Goal: Communication & Community: Answer question/provide support

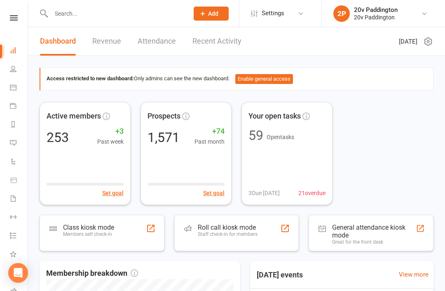
click at [7, 89] on li "Calendar" at bounding box center [14, 88] width 28 height 19
click at [10, 89] on icon at bounding box center [13, 87] width 7 height 7
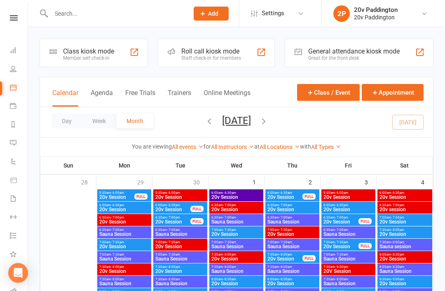
click at [103, 83] on div "Calendar Agenda Free Trials Trainers Online Meetings Class / Event Appointment" at bounding box center [236, 92] width 393 height 30
click at [101, 77] on div "Calendar Agenda Free Trials Trainers Online Meetings Class / Event Appointment …" at bounding box center [237, 117] width 394 height 80
click at [100, 85] on div "Calendar Agenda Free Trials Trainers Online Meetings Class / Event Appointment" at bounding box center [236, 92] width 393 height 30
click at [105, 100] on button "Agenda" at bounding box center [102, 98] width 22 height 18
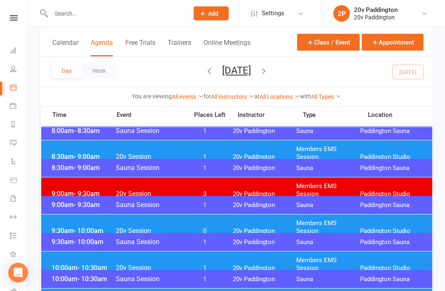
scroll to position [165, 0]
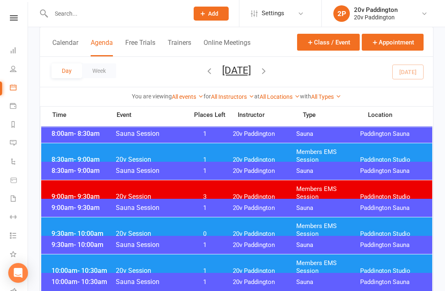
click at [231, 226] on div "9:30am - 10:00am 20v Session 0 20v Paddington Members EMS Session [GEOGRAPHIC_D…" at bounding box center [236, 230] width 391 height 26
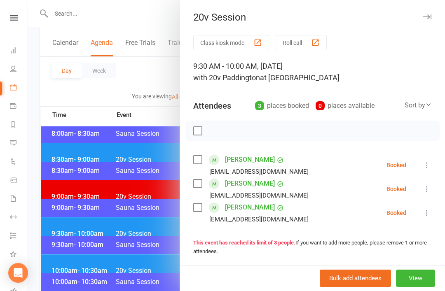
click at [170, 277] on div at bounding box center [236, 145] width 417 height 291
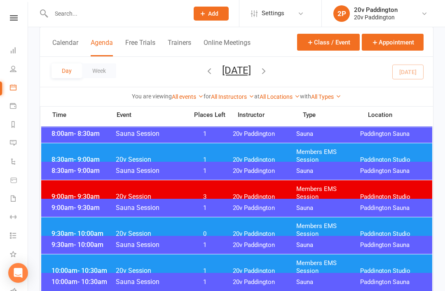
click at [214, 267] on span "1" at bounding box center [204, 271] width 43 height 8
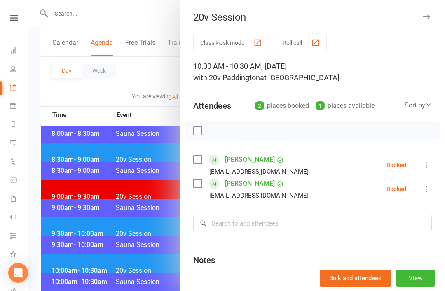
click at [152, 287] on div at bounding box center [236, 145] width 417 height 291
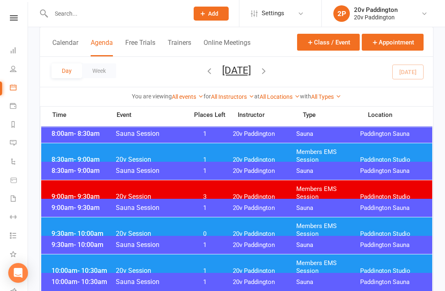
click at [89, 255] on div "10:00am - 10:30am 20v Session 1 20v Paddington Members EMS Session [GEOGRAPHIC_…" at bounding box center [236, 268] width 391 height 26
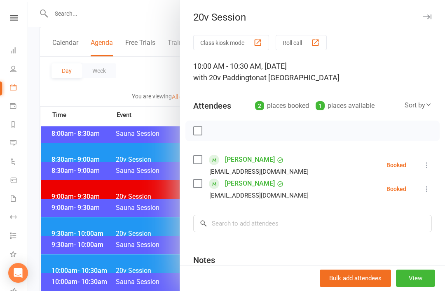
click at [68, 268] on div at bounding box center [236, 145] width 417 height 291
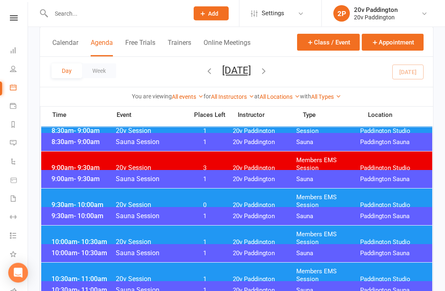
click at [66, 277] on div "10:30am - 11:00am 20v Session 1 20v Paddington Members EMS Session [GEOGRAPHIC_…" at bounding box center [236, 276] width 391 height 26
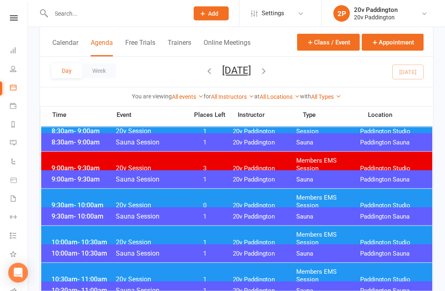
scroll to position [194, 0]
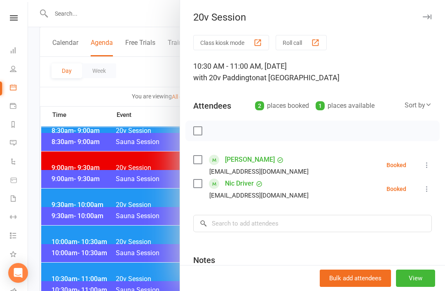
click at [70, 265] on div at bounding box center [236, 145] width 417 height 291
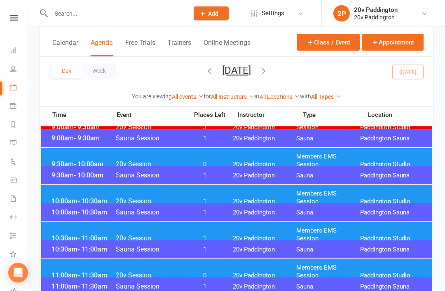
scroll to position [240, 0]
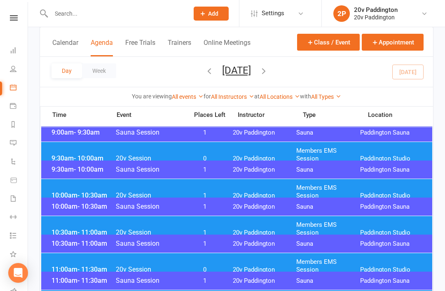
click at [70, 273] on div "11:00am - 11:30am Sauna Session 1 20v [GEOGRAPHIC_DATA] [GEOGRAPHIC_DATA]" at bounding box center [236, 281] width 391 height 18
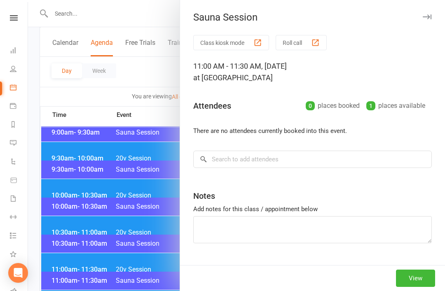
click at [68, 264] on div at bounding box center [236, 145] width 417 height 291
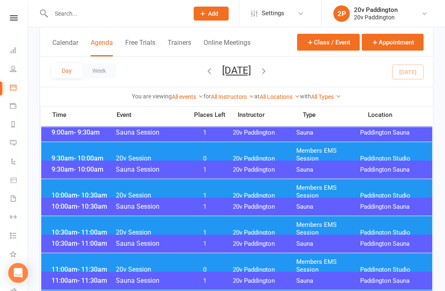
click at [69, 266] on span "11:00am - 11:30am" at bounding box center [82, 270] width 66 height 8
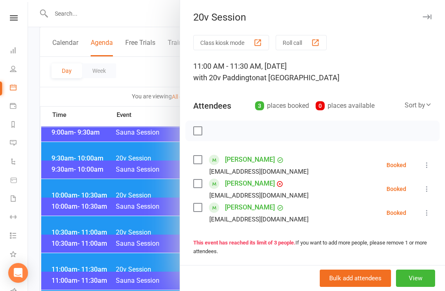
click at [72, 230] on div at bounding box center [236, 145] width 417 height 291
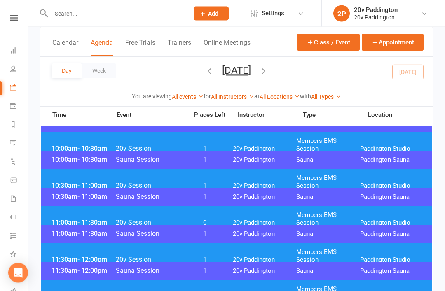
click at [86, 256] on span "- 12:00pm" at bounding box center [92, 260] width 30 height 8
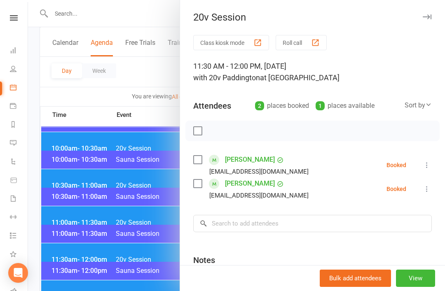
click at [67, 231] on div at bounding box center [236, 145] width 417 height 291
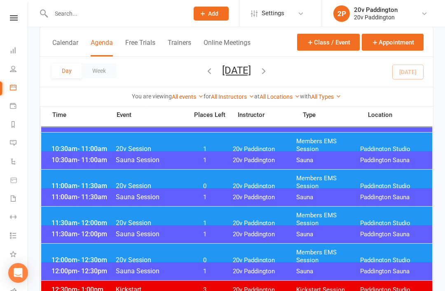
scroll to position [330, 0]
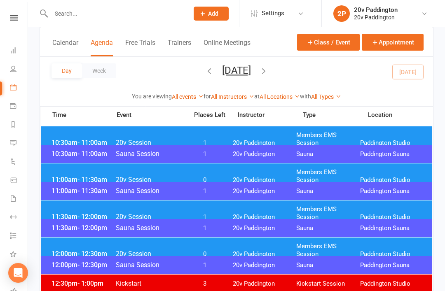
click at [82, 250] on span "- 12:30pm" at bounding box center [92, 254] width 30 height 8
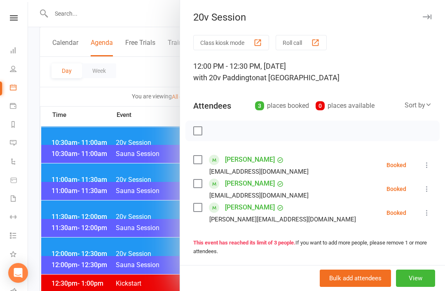
click at [70, 220] on div at bounding box center [236, 145] width 417 height 291
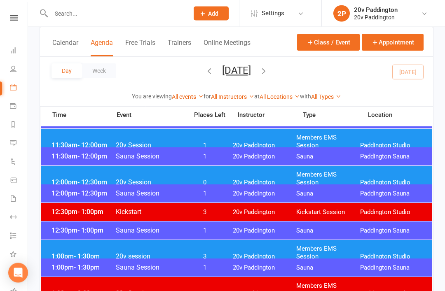
click at [91, 262] on div "1:00pm - 1:30pm Sauna Session 1 20v [GEOGRAPHIC_DATA] [GEOGRAPHIC_DATA]" at bounding box center [236, 268] width 391 height 18
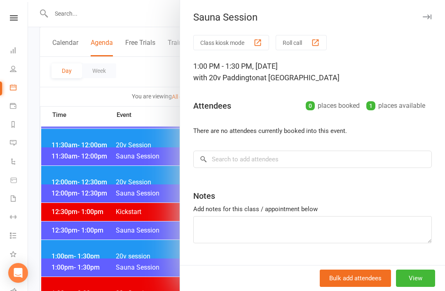
click at [82, 258] on div at bounding box center [236, 145] width 417 height 291
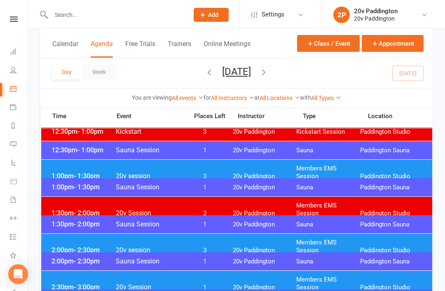
click at [86, 245] on span "- 2:30pm" at bounding box center [87, 249] width 26 height 8
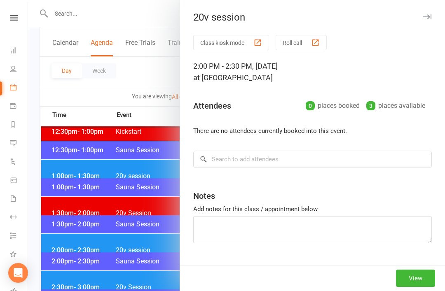
click at [79, 257] on div at bounding box center [236, 145] width 417 height 291
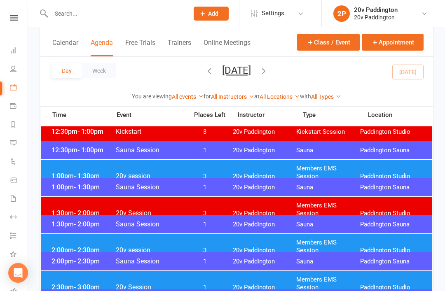
click at [84, 283] on span "- 3:00pm" at bounding box center [87, 287] width 26 height 8
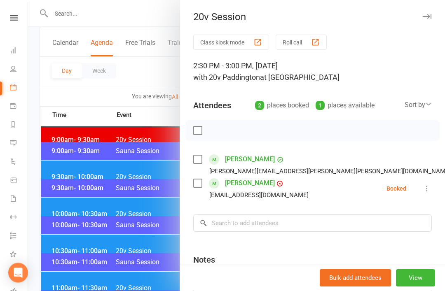
scroll to position [182, 0]
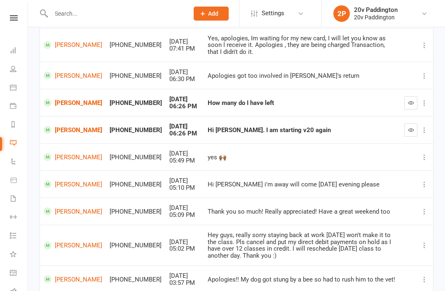
click at [62, 130] on td "Heidi Verlaan" at bounding box center [73, 129] width 66 height 27
click at [71, 126] on link "Heidi Verlaan" at bounding box center [73, 130] width 58 height 8
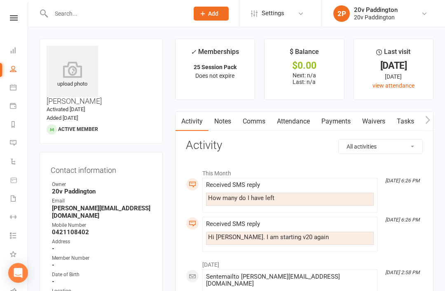
click at [256, 122] on link "Comms" at bounding box center [254, 121] width 34 height 19
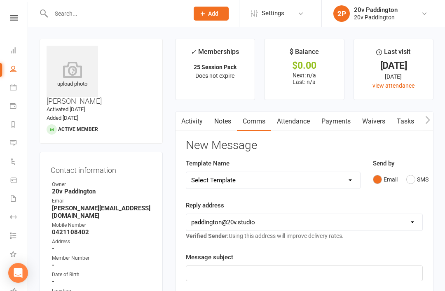
click at [428, 181] on button "SMS" at bounding box center [417, 180] width 22 height 16
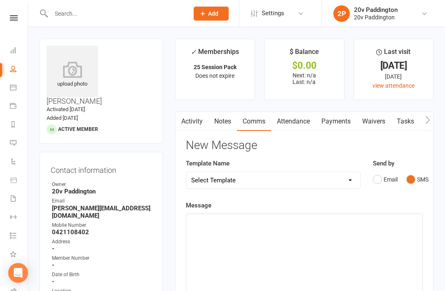
click at [319, 257] on div "﻿" at bounding box center [304, 276] width 236 height 124
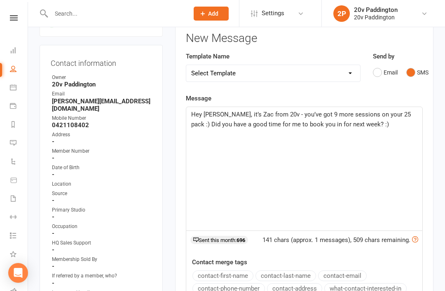
click at [397, 129] on div "Hey Heidi, it’s Zac from 20v - you’ve got 9 more sessions on your 25 pack :) Di…" at bounding box center [304, 169] width 236 height 124
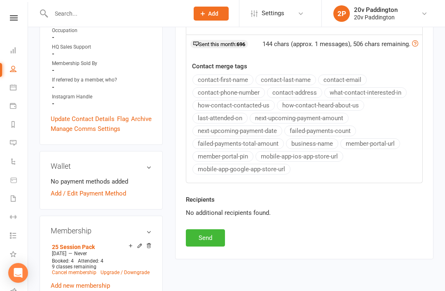
scroll to position [311, 0]
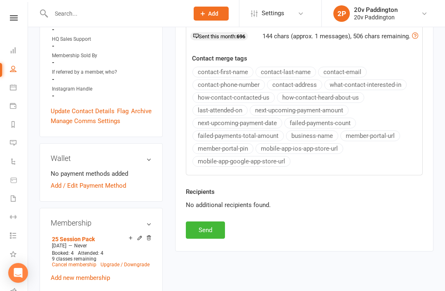
click at [211, 245] on div "Activity Notes Comms Attendance Payments Waivers Tasks Automations Workouts Mob…" at bounding box center [304, 26] width 258 height 451
click at [212, 223] on button "Send" at bounding box center [205, 230] width 39 height 17
click at [204, 222] on div "Recipients No additional recipients found." at bounding box center [304, 204] width 249 height 35
